Goal: Task Accomplishment & Management: Use online tool/utility

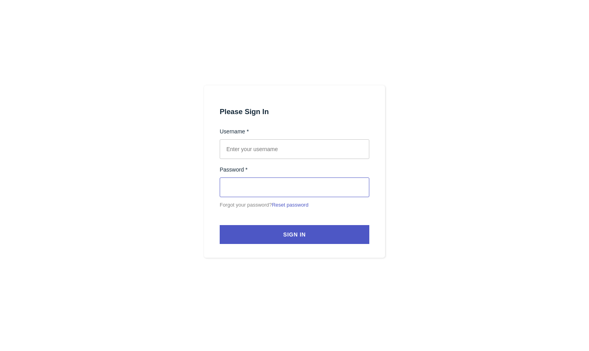
click at [284, 145] on input "text" at bounding box center [295, 149] width 150 height 20
type input "[EMAIL_ADDRESS][PERSON_NAME][DOMAIN_NAME]"
click at [170, 221] on div at bounding box center [294, 175] width 589 height 351
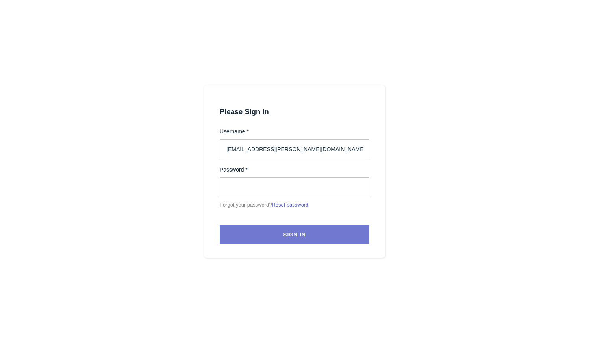
click at [247, 233] on button "Sign In" at bounding box center [295, 234] width 150 height 19
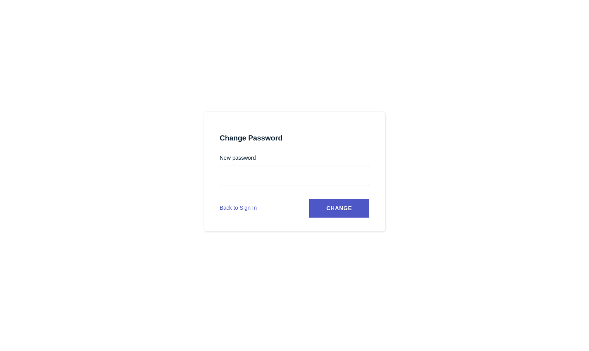
click at [174, 180] on div at bounding box center [294, 175] width 589 height 351
click at [344, 210] on span "Change" at bounding box center [339, 208] width 26 height 6
select select
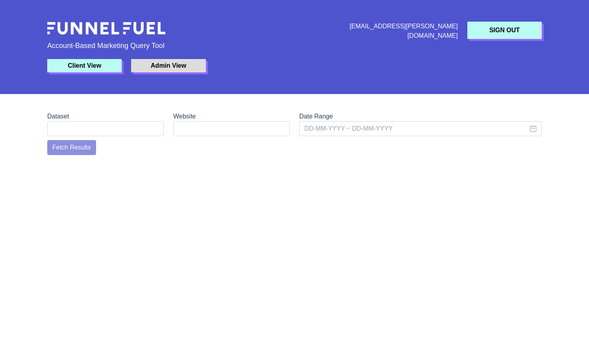
click at [148, 65] on button "Admin View" at bounding box center [168, 65] width 74 height 13
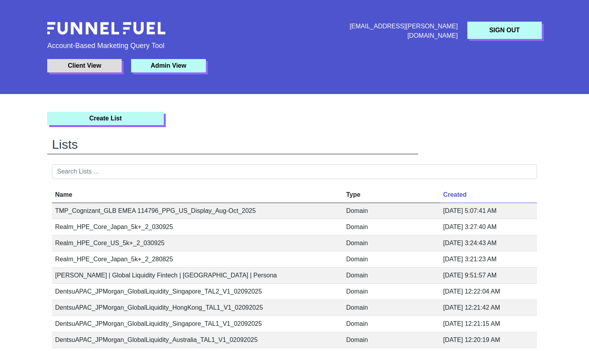
click at [108, 63] on button "Client View" at bounding box center [84, 65] width 74 height 13
select select
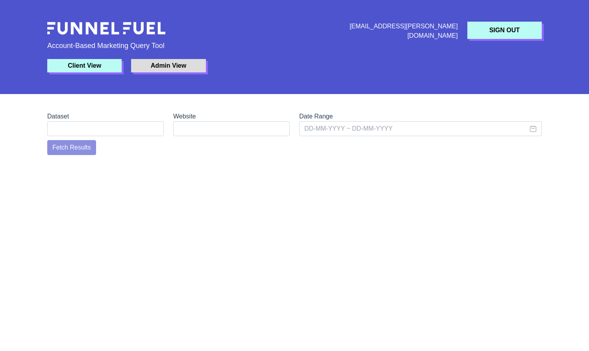
click at [74, 146] on div "Fetch Results" at bounding box center [127, 147] width 168 height 15
click at [107, 123] on select "URLs Companies" at bounding box center [105, 128] width 116 height 15
click at [183, 67] on button "Admin View" at bounding box center [168, 65] width 74 height 13
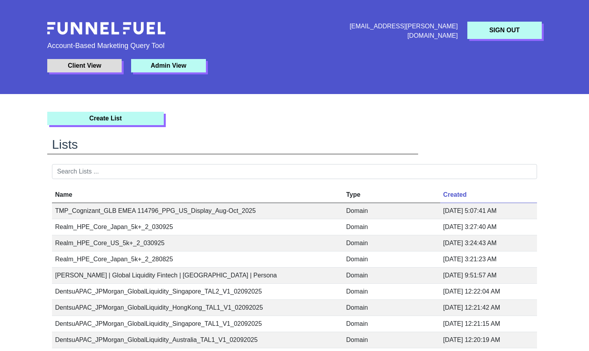
click at [166, 67] on button "Admin View" at bounding box center [168, 65] width 74 height 13
